Goal: Transaction & Acquisition: Purchase product/service

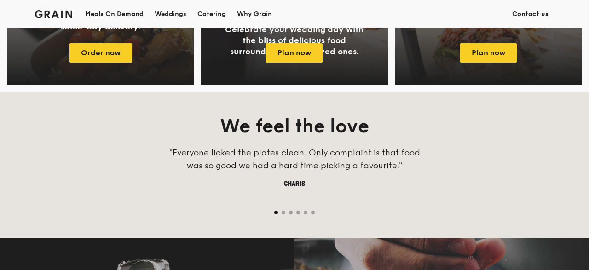
scroll to position [646, 0]
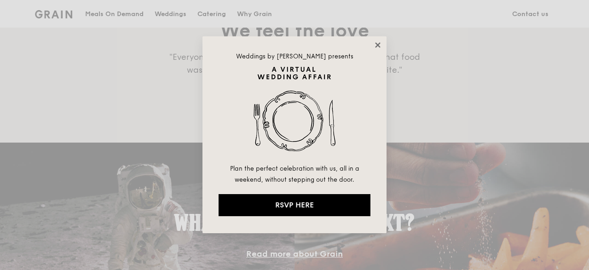
click at [376, 46] on icon at bounding box center [377, 44] width 5 height 5
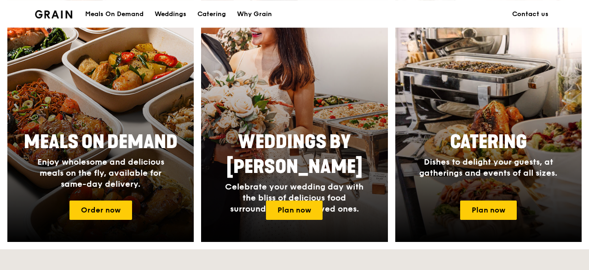
scroll to position [407, 0]
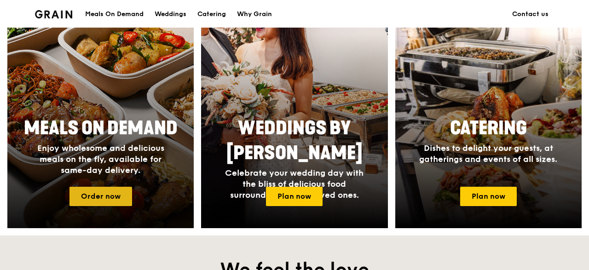
click at [108, 201] on link "Order now" at bounding box center [100, 196] width 63 height 19
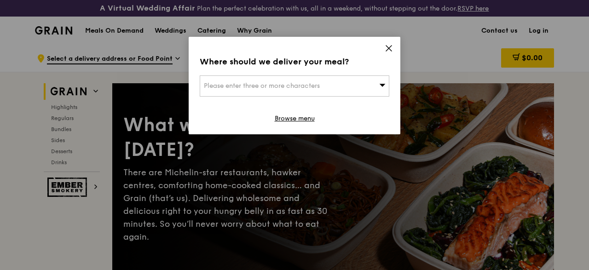
click at [386, 48] on icon at bounding box center [388, 48] width 8 height 8
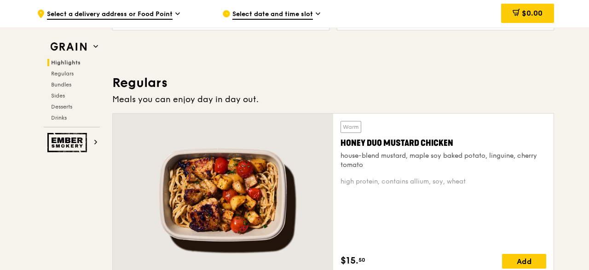
scroll to position [574, 0]
click at [298, 14] on span "Select date and time slot" at bounding box center [272, 15] width 80 height 10
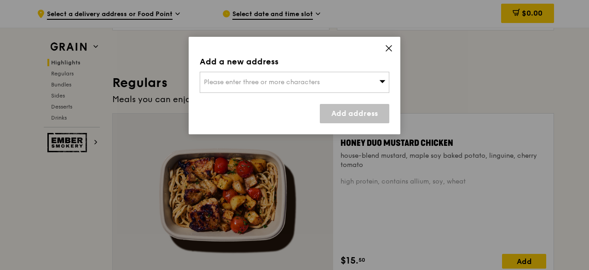
click at [385, 47] on icon at bounding box center [388, 48] width 8 height 8
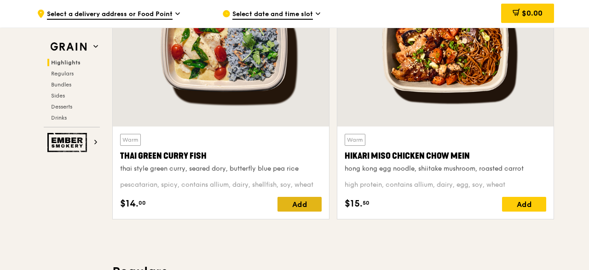
scroll to position [430, 0]
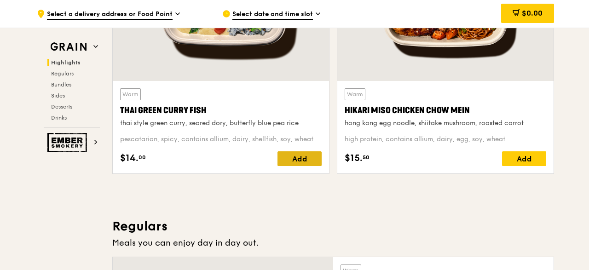
click at [297, 166] on div "Add" at bounding box center [299, 158] width 44 height 15
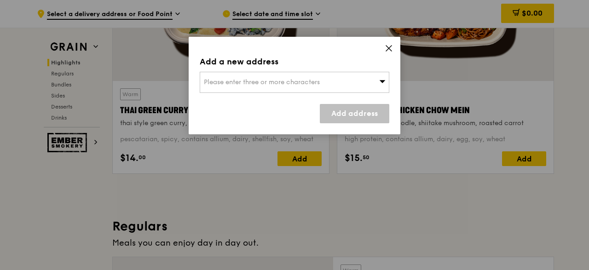
click at [356, 80] on div "Please enter three or more characters" at bounding box center [294, 82] width 189 height 21
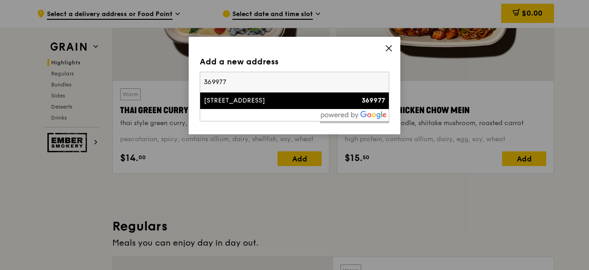
type input "369977"
click at [277, 103] on div "[STREET_ADDRESS]" at bounding box center [272, 100] width 136 height 9
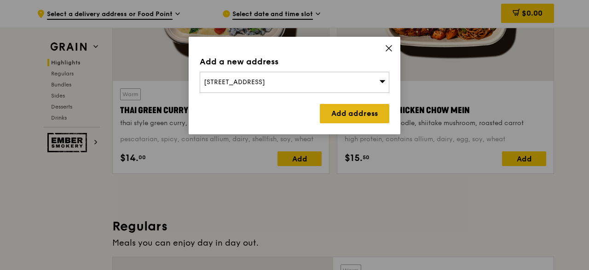
click at [353, 109] on link "Add address" at bounding box center [354, 113] width 69 height 19
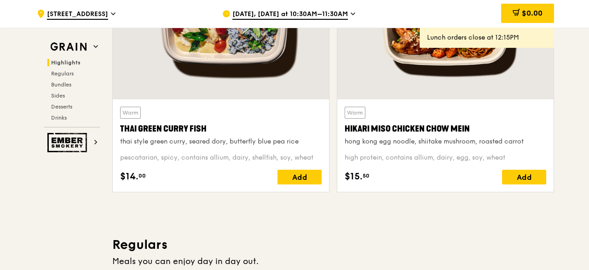
scroll to position [383, 0]
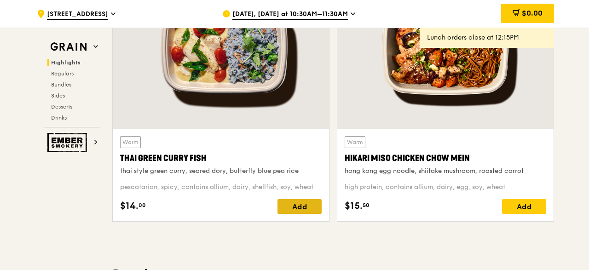
click at [302, 210] on div "Add" at bounding box center [299, 206] width 44 height 15
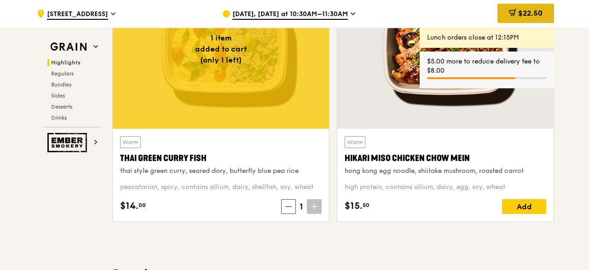
click at [514, 15] on icon at bounding box center [512, 12] width 7 height 7
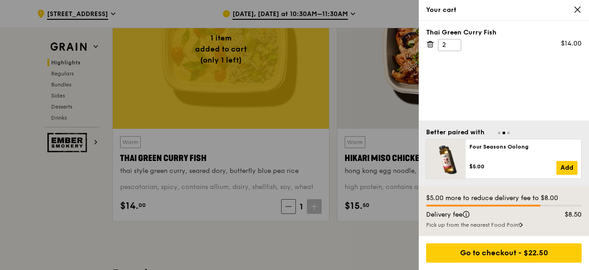
click at [452, 42] on input "2" at bounding box center [449, 45] width 23 height 12
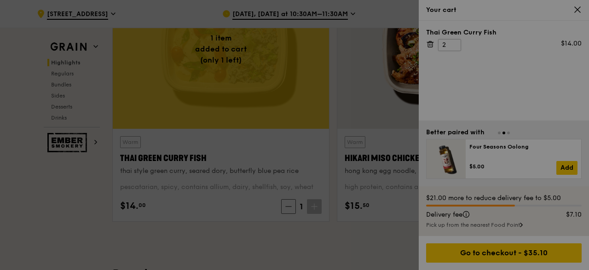
click at [452, 42] on div at bounding box center [294, 135] width 589 height 270
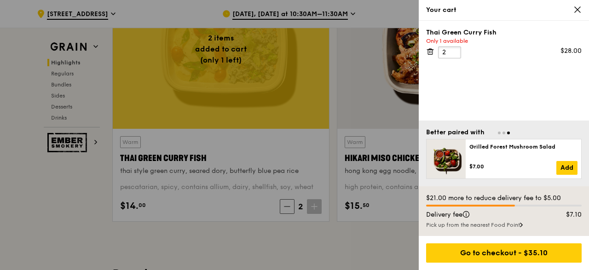
click at [445, 50] on input "2" at bounding box center [449, 52] width 23 height 12
drag, startPoint x: 445, startPoint y: 51, endPoint x: 433, endPoint y: 49, distance: 12.5
click at [438, 49] on input "2" at bounding box center [449, 52] width 23 height 12
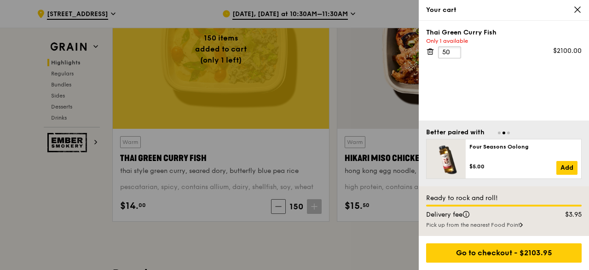
scroll to position [0, 0]
type input "150"
click at [355, 172] on div at bounding box center [294, 135] width 589 height 270
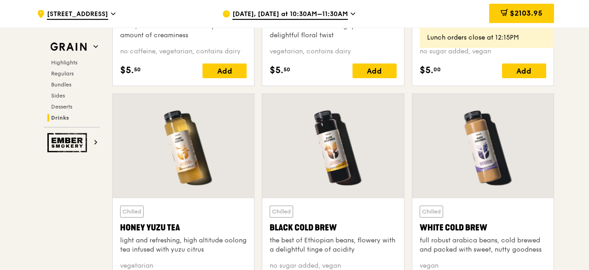
scroll to position [3444, 0]
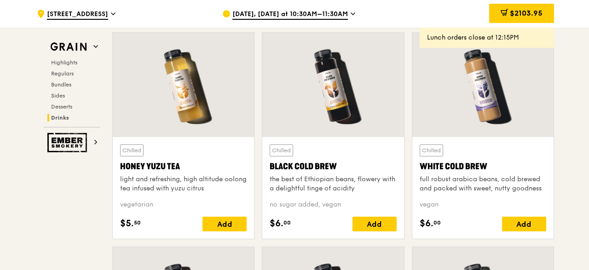
scroll to position [407, 0]
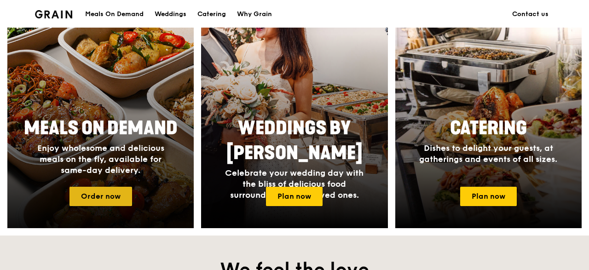
click at [110, 195] on link "Order now" at bounding box center [100, 196] width 63 height 19
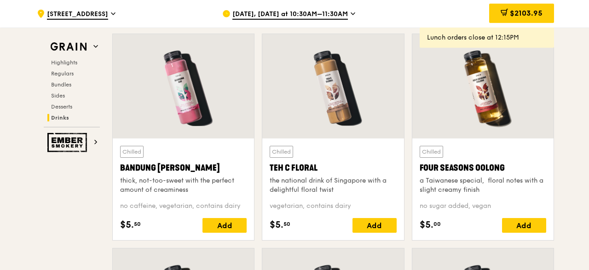
scroll to position [3191, 0]
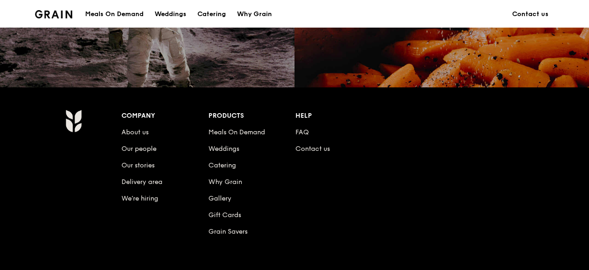
scroll to position [981, 0]
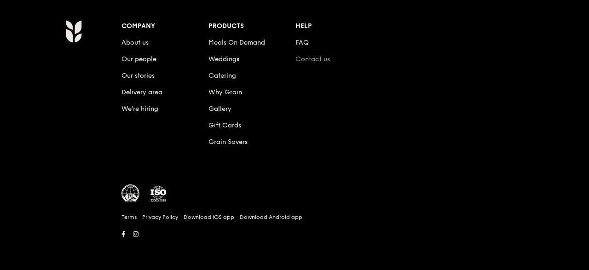
click at [308, 59] on link "Contact us" at bounding box center [312, 59] width 34 height 8
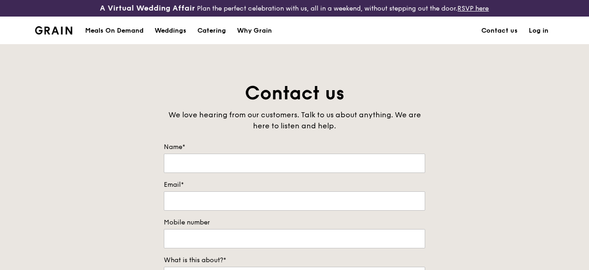
click at [132, 38] on div "Meals On Demand" at bounding box center [114, 31] width 58 height 28
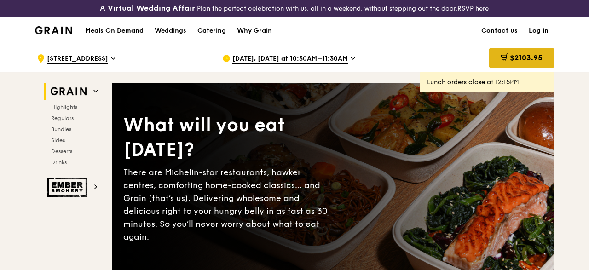
click at [526, 68] on div "$2103.95" at bounding box center [521, 57] width 65 height 19
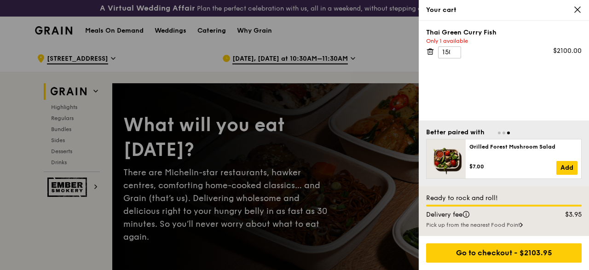
click at [575, 11] on icon at bounding box center [577, 10] width 6 height 6
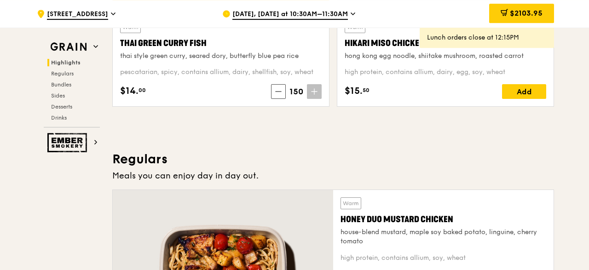
scroll to position [478, 0]
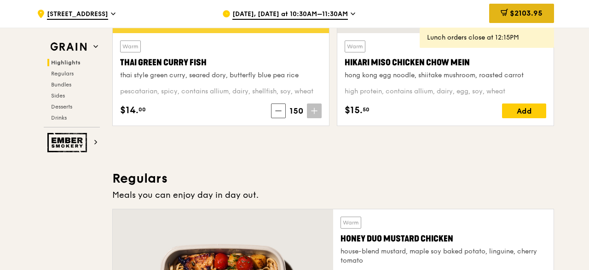
click at [527, 17] on span "$2103.95" at bounding box center [526, 13] width 33 height 9
